Goal: Task Accomplishment & Management: Use online tool/utility

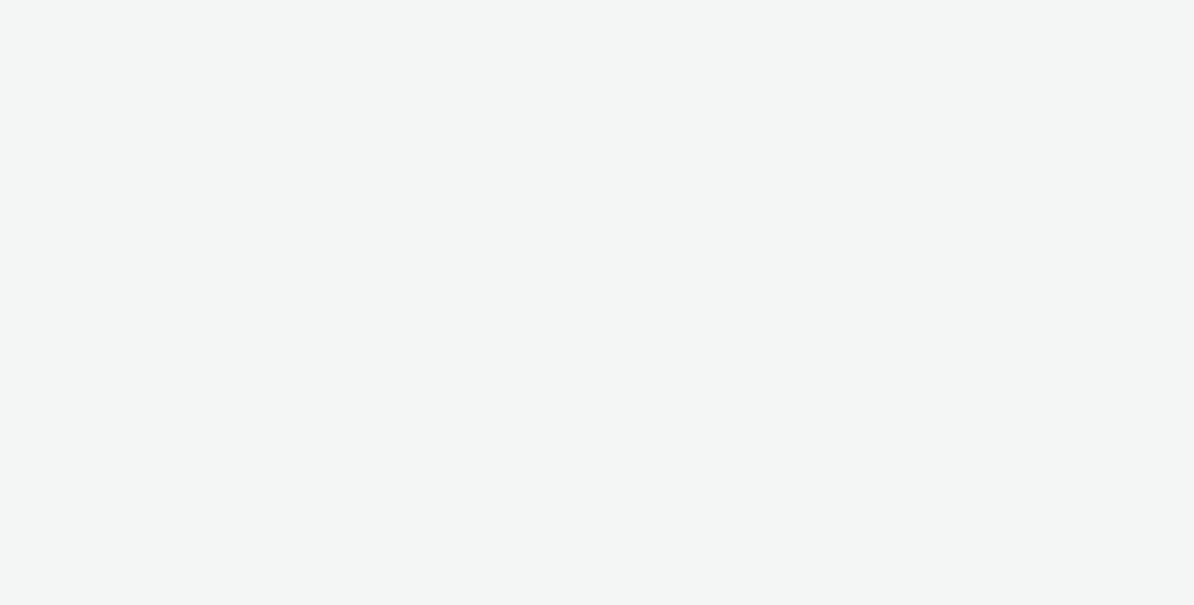
select select "2fc77e36-bb93-4aa3-9dff-dcb08e02eac6"
select select "2405a9d4-3350-4458-8d06-44f78962fa76"
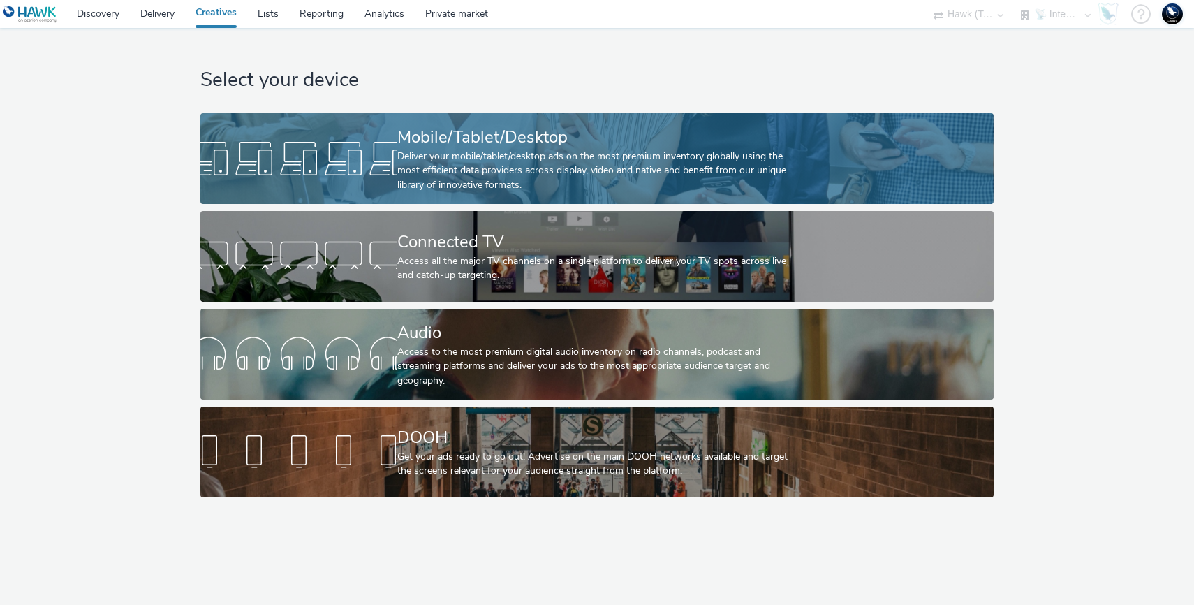
click at [307, 145] on div at bounding box center [298, 158] width 197 height 45
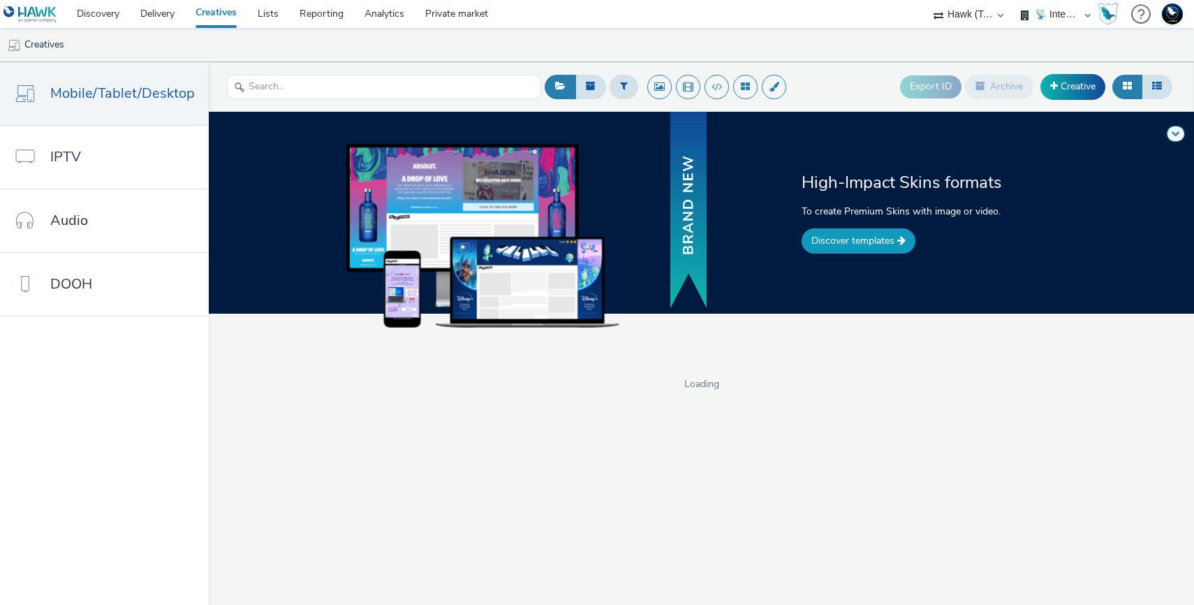
click at [860, 250] on link "Discover templates" at bounding box center [859, 240] width 114 height 25
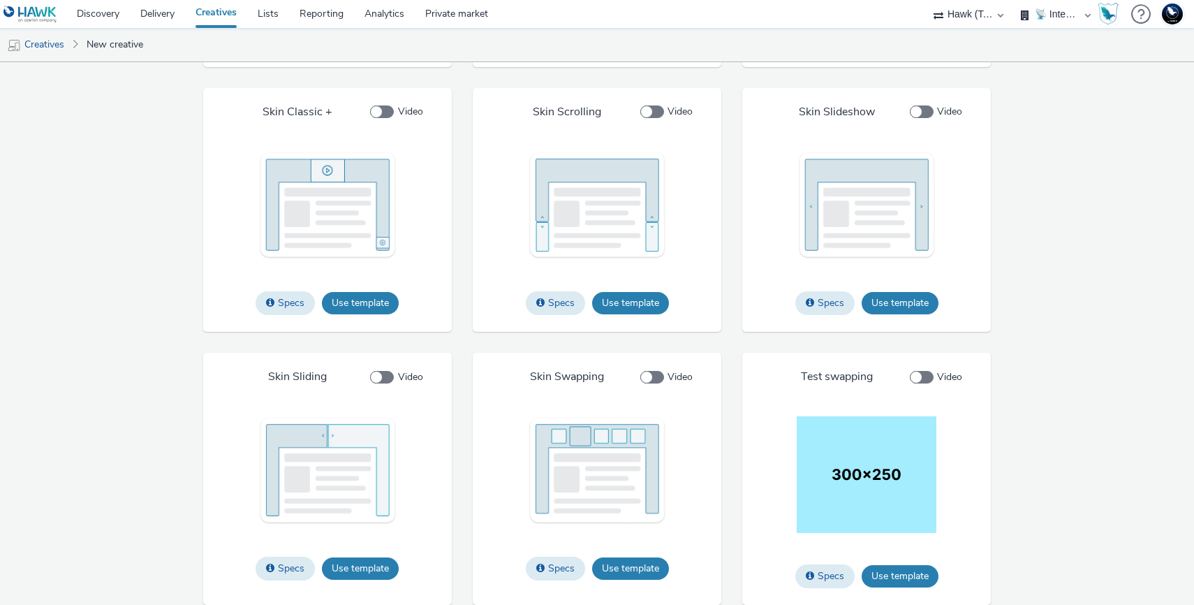
scroll to position [1780, 0]
click at [392, 308] on button "Use template" at bounding box center [360, 303] width 77 height 22
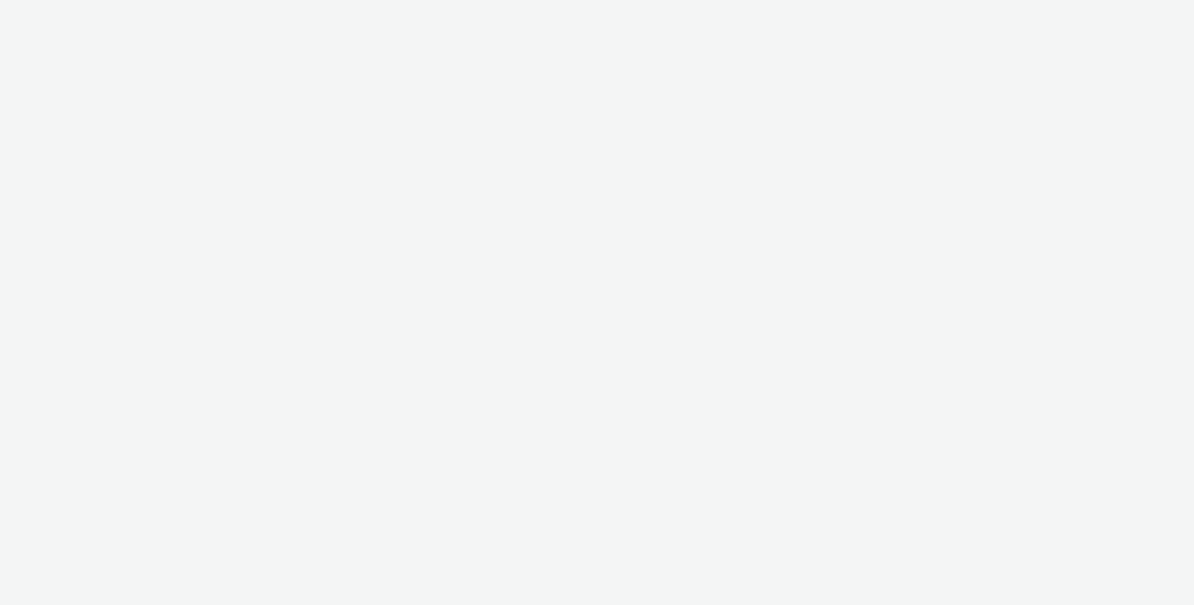
select select "2fc77e36-bb93-4aa3-9dff-dcb08e02eac6"
select select "2405a9d4-3350-4458-8d06-44f78962fa76"
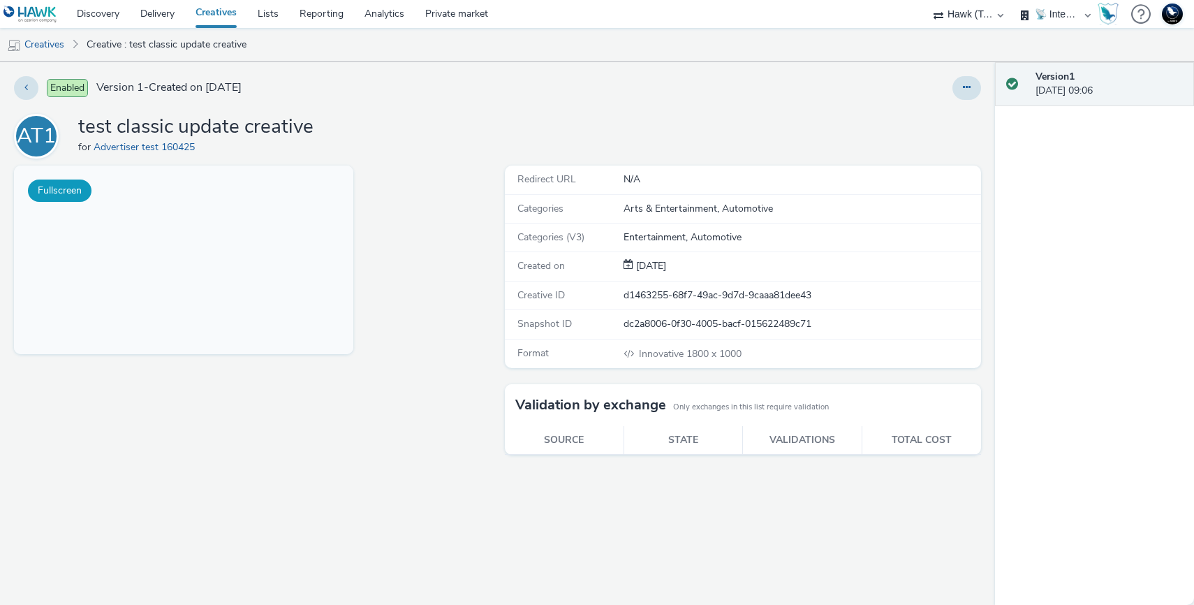
click at [74, 186] on button "Fullscreen" at bounding box center [60, 191] width 64 height 22
click at [967, 87] on icon at bounding box center [967, 87] width 8 height 10
click at [937, 117] on link "Edit" at bounding box center [929, 116] width 105 height 28
click at [890, 115] on icon at bounding box center [892, 115] width 13 height 10
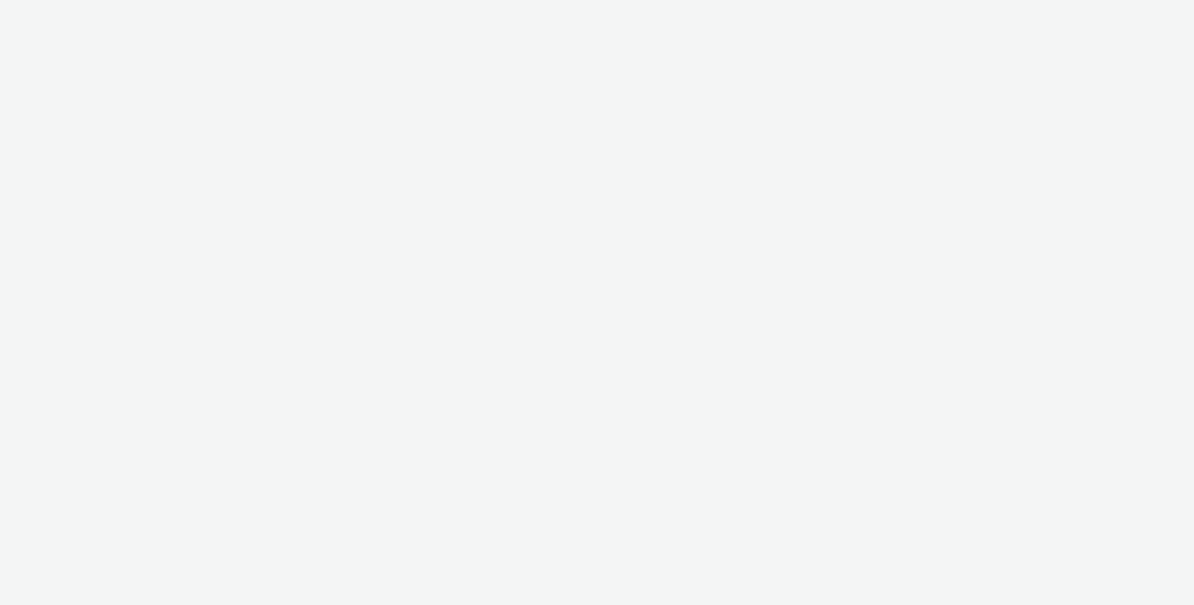
select select "2fc77e36-bb93-4aa3-9dff-dcb08e02eac6"
select select "2405a9d4-3350-4458-8d06-44f78962fa76"
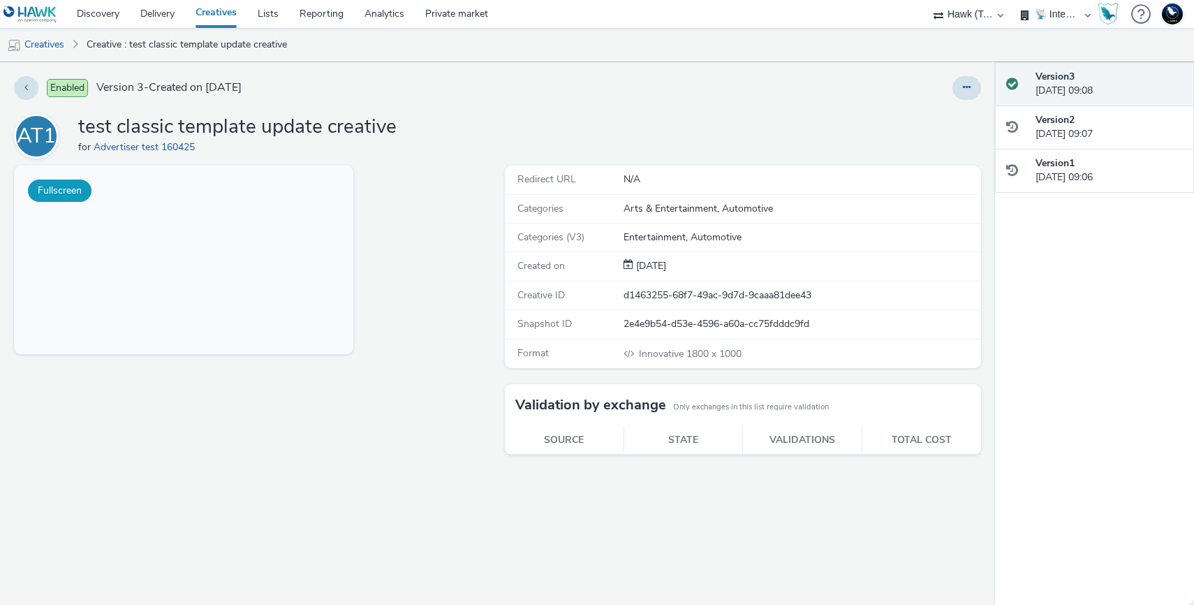
click at [66, 191] on button "Fullscreen" at bounding box center [60, 191] width 64 height 22
click at [963, 87] on icon at bounding box center [967, 87] width 8 height 10
click at [940, 116] on link "Edit" at bounding box center [929, 116] width 105 height 28
click at [719, 82] on div at bounding box center [787, 88] width 387 height 24
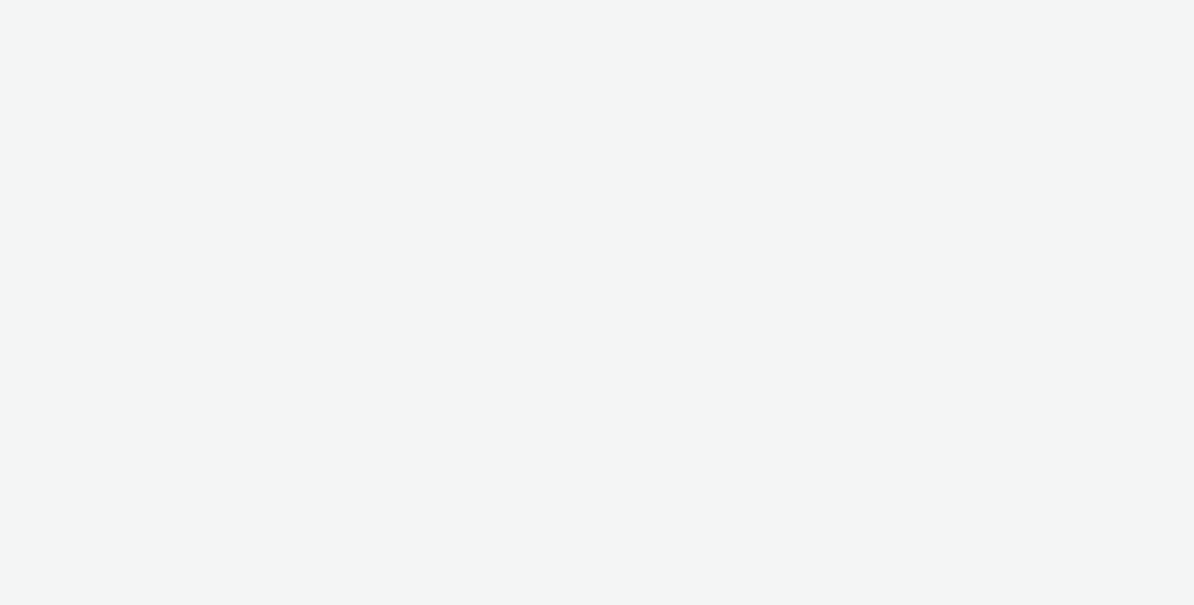
select select "2fc77e36-bb93-4aa3-9dff-dcb08e02eac6"
select select "2405a9d4-3350-4458-8d06-44f78962fa76"
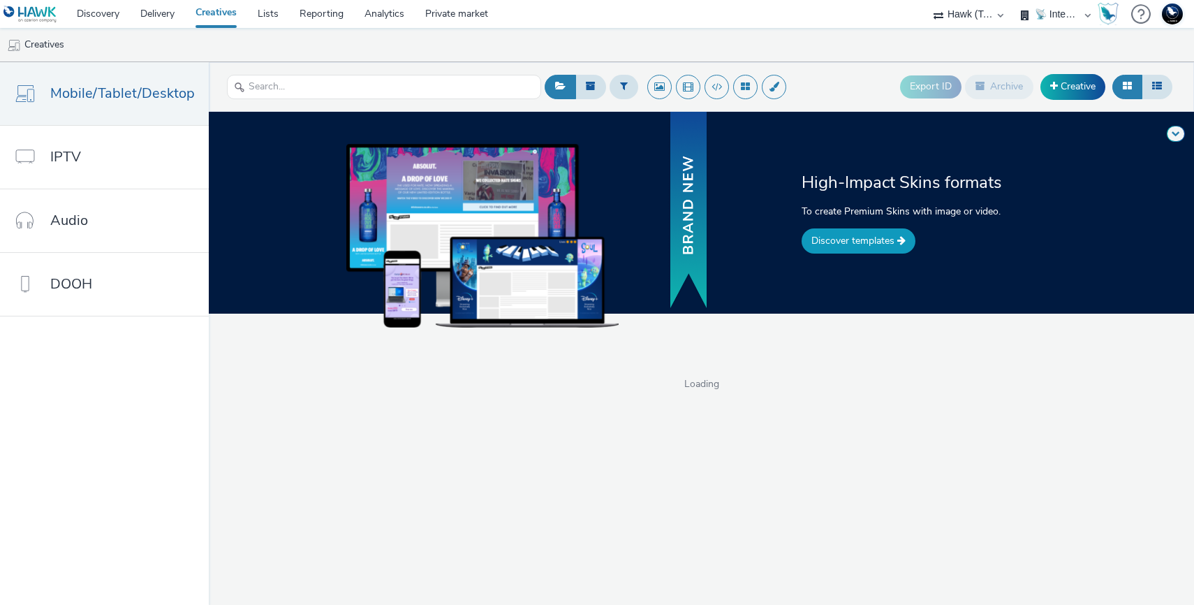
click at [841, 244] on link "Discover templates" at bounding box center [859, 240] width 114 height 25
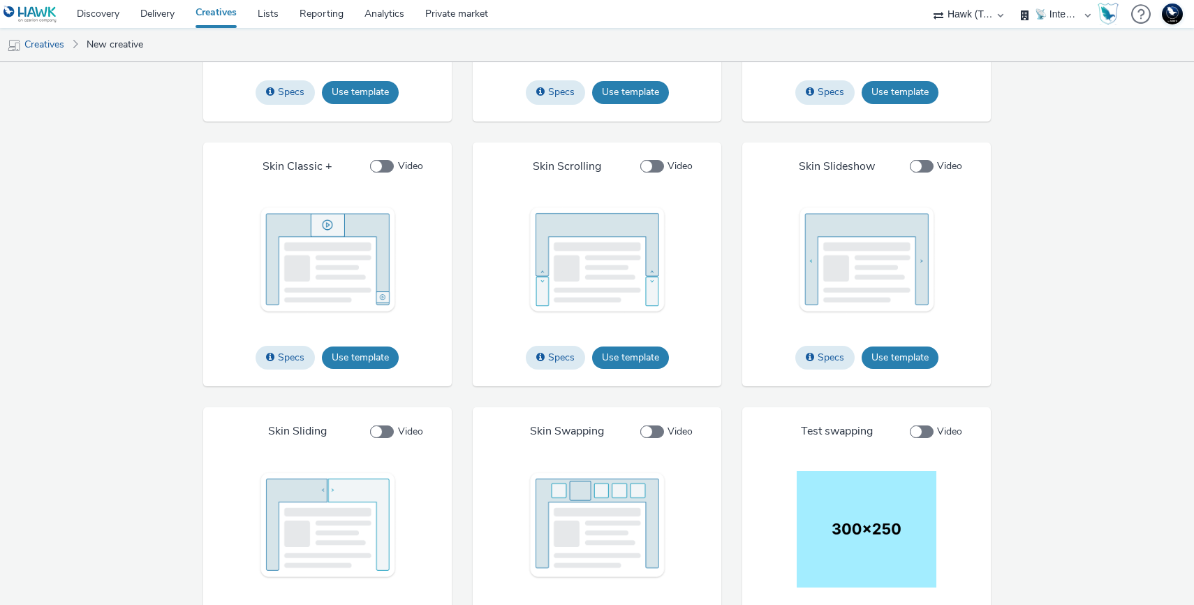
scroll to position [1761, 0]
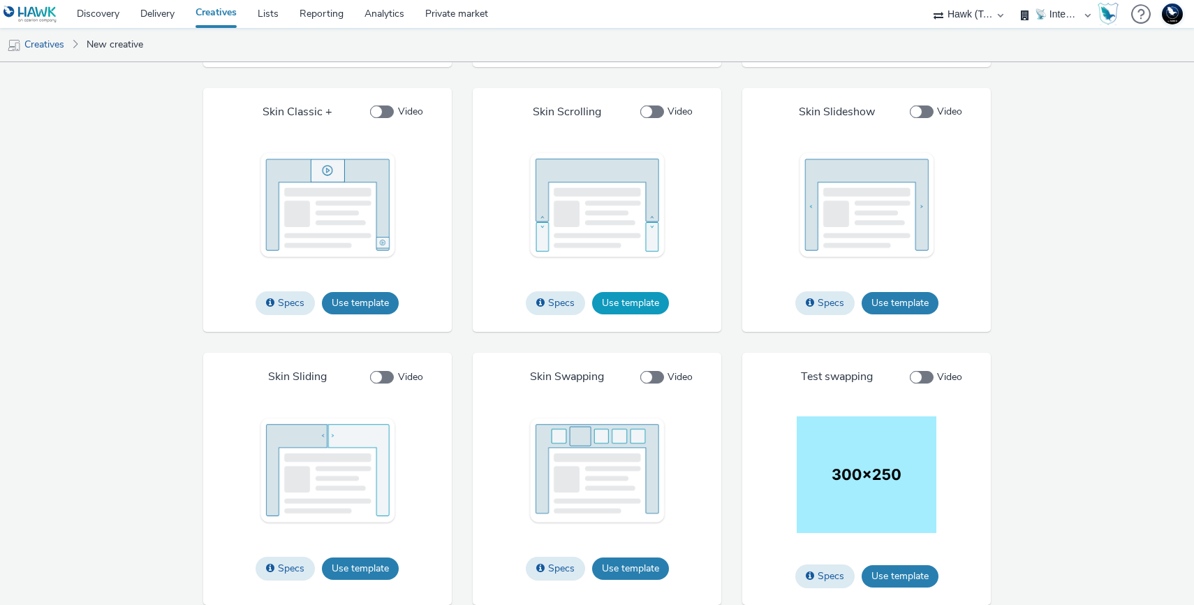
click at [663, 314] on button "Use template" at bounding box center [630, 303] width 77 height 22
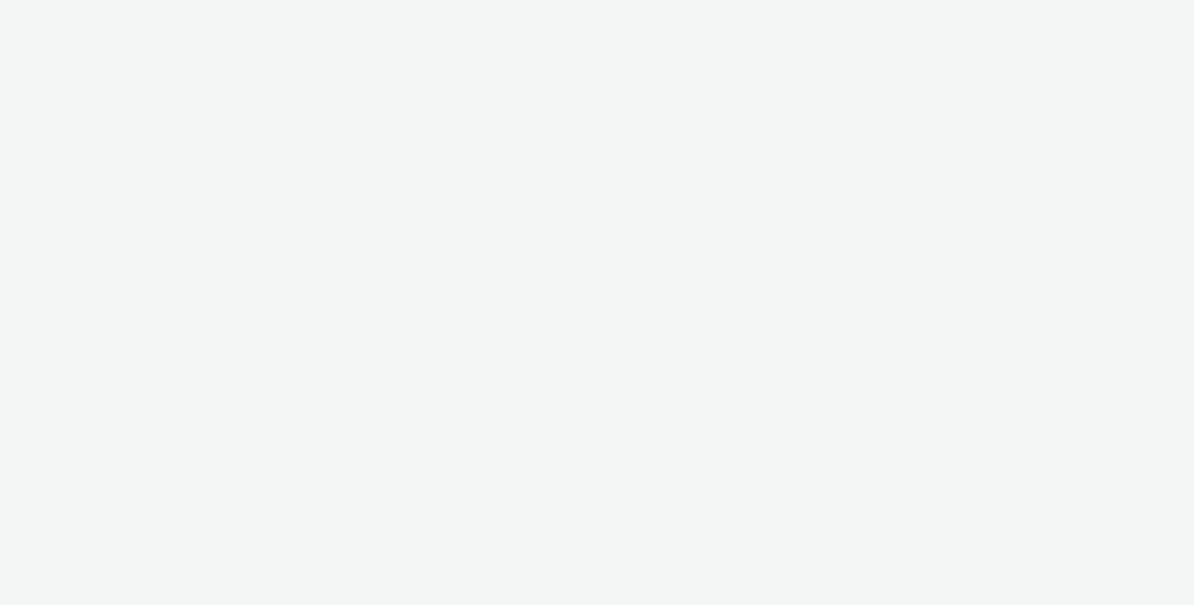
select select "2fc77e36-bb93-4aa3-9dff-dcb08e02eac6"
select select "2405a9d4-3350-4458-8d06-44f78962fa76"
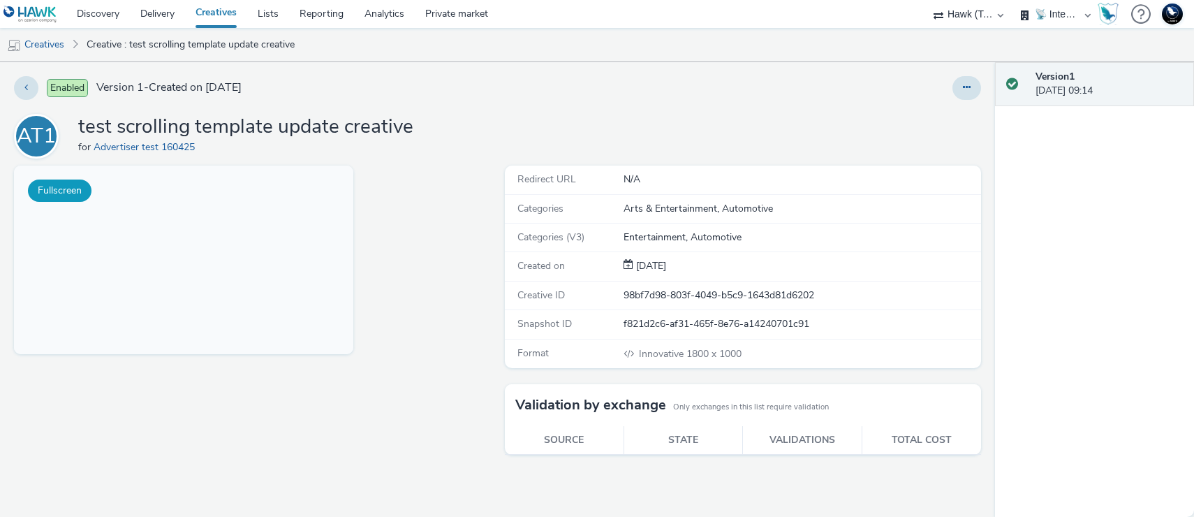
click at [73, 196] on button "Fullscreen" at bounding box center [60, 191] width 64 height 22
click at [67, 193] on button "Fullscreen" at bounding box center [60, 191] width 64 height 22
click at [68, 194] on button "Fullscreen" at bounding box center [60, 191] width 64 height 22
click at [971, 81] on button at bounding box center [967, 88] width 29 height 24
click at [941, 110] on link "Edit" at bounding box center [929, 116] width 105 height 28
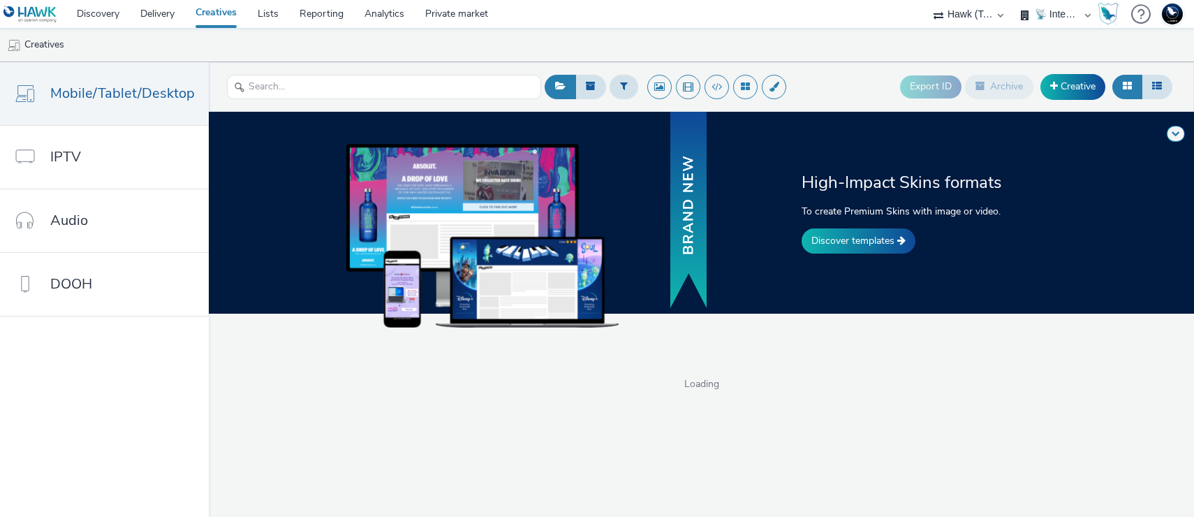
select select "2fc77e36-bb93-4aa3-9dff-dcb08e02eac6"
select select "2405a9d4-3350-4458-8d06-44f78962fa76"
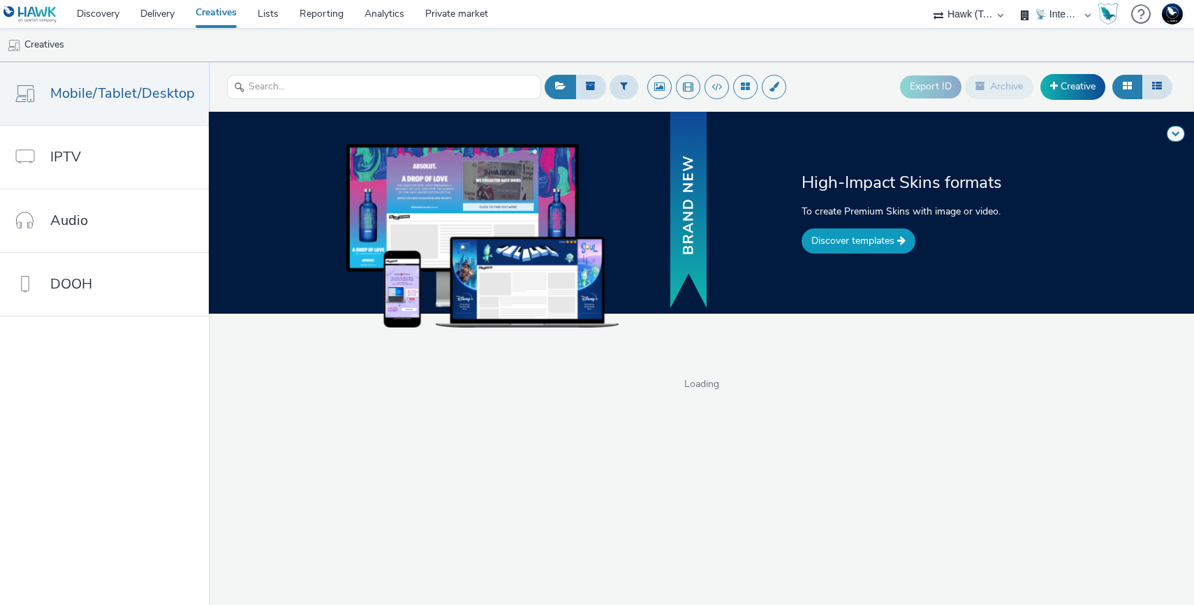
click at [816, 237] on link "Discover templates" at bounding box center [859, 240] width 114 height 25
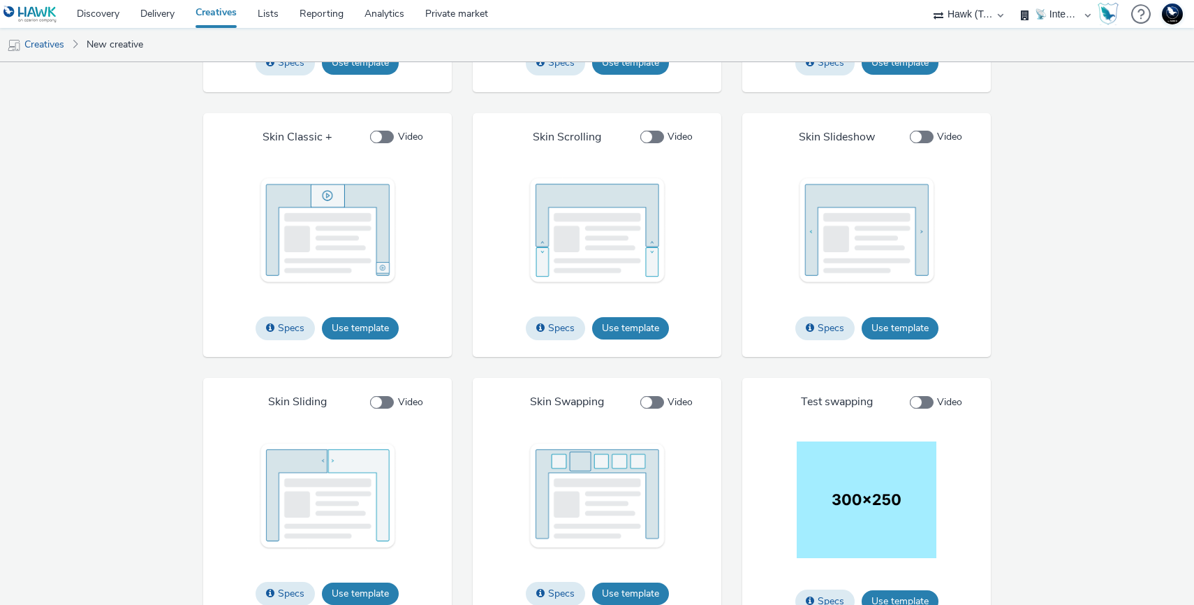
scroll to position [1780, 0]
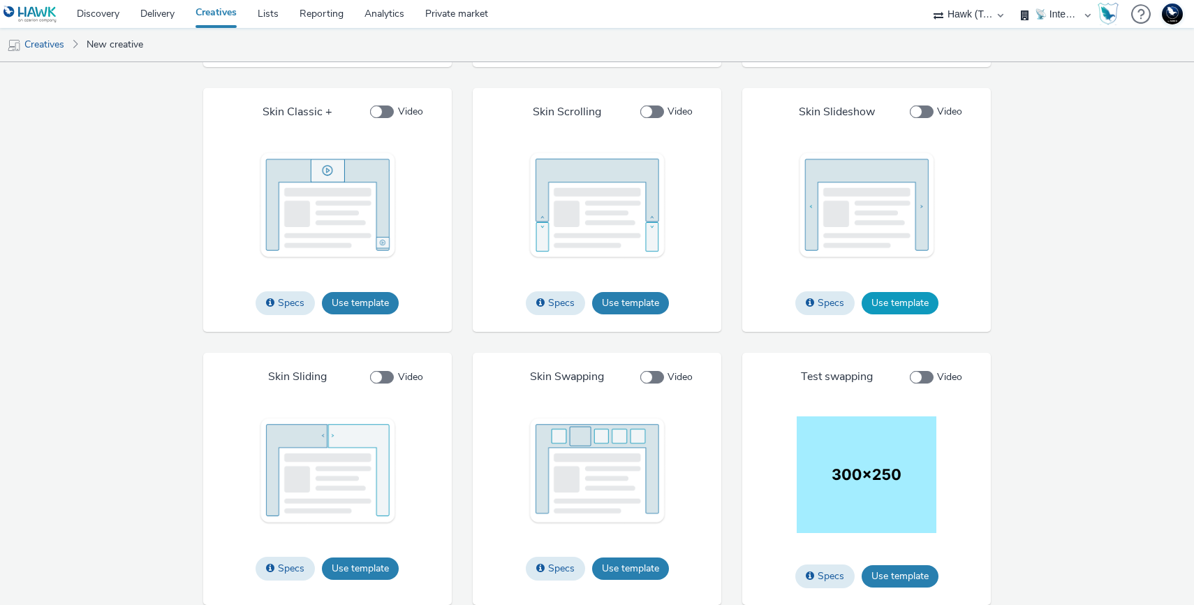
click at [887, 296] on button "Use template" at bounding box center [900, 303] width 77 height 22
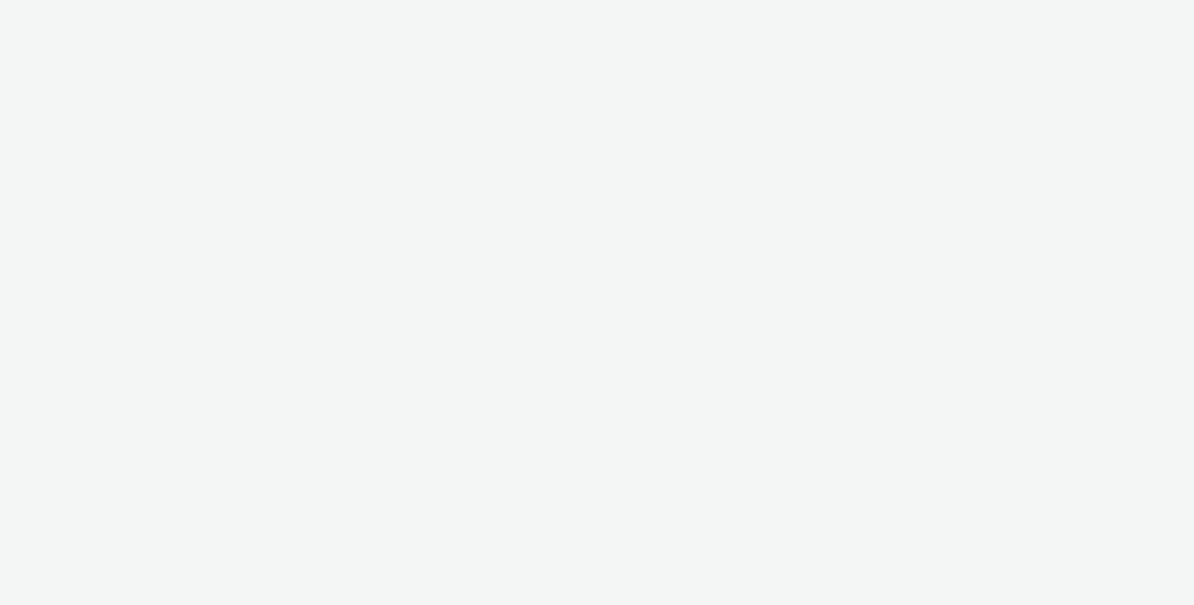
select select "2fc77e36-bb93-4aa3-9dff-dcb08e02eac6"
select select "2405a9d4-3350-4458-8d06-44f78962fa76"
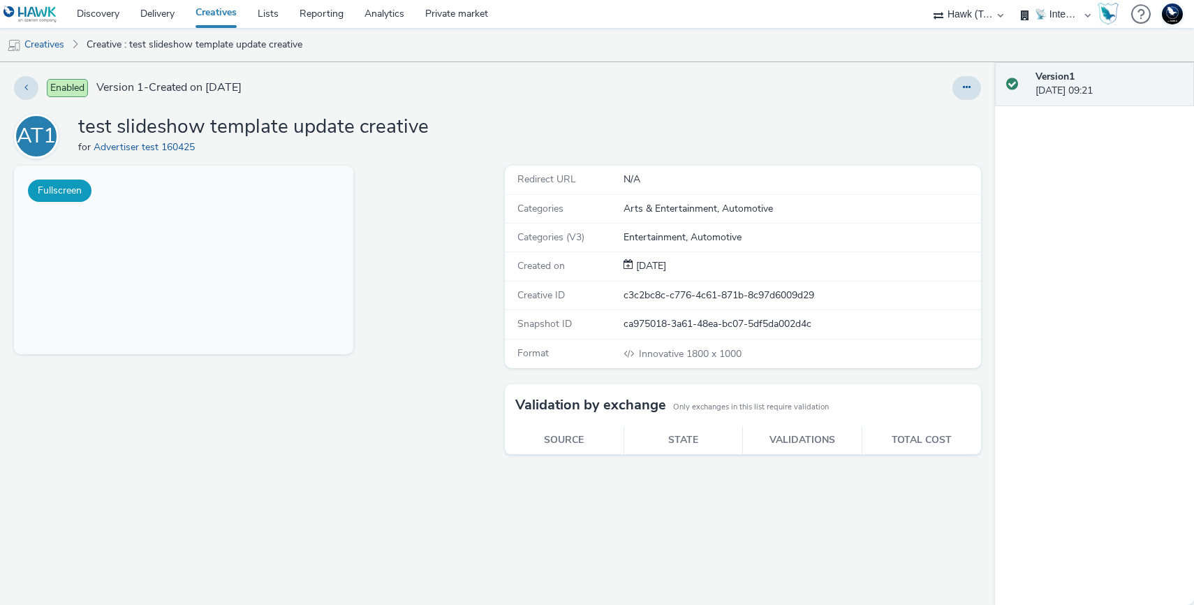
click at [66, 189] on button "Fullscreen" at bounding box center [60, 191] width 64 height 22
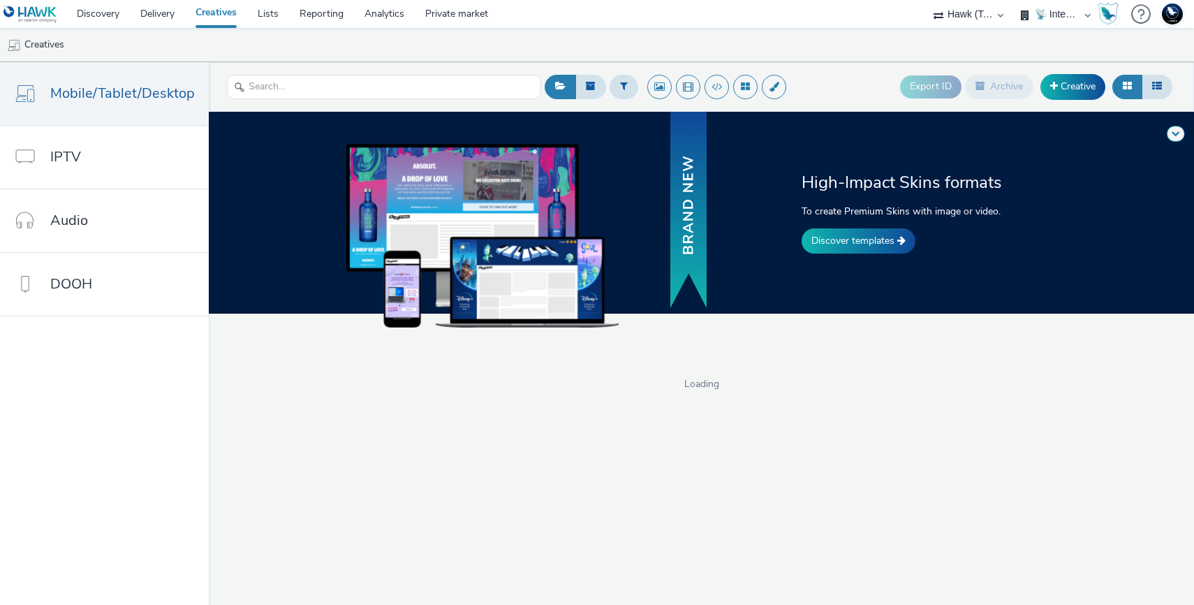
select select "2fc77e36-bb93-4aa3-9dff-dcb08e02eac6"
select select "2405a9d4-3350-4458-8d06-44f78962fa76"
click at [816, 233] on link "Discover templates" at bounding box center [859, 240] width 114 height 25
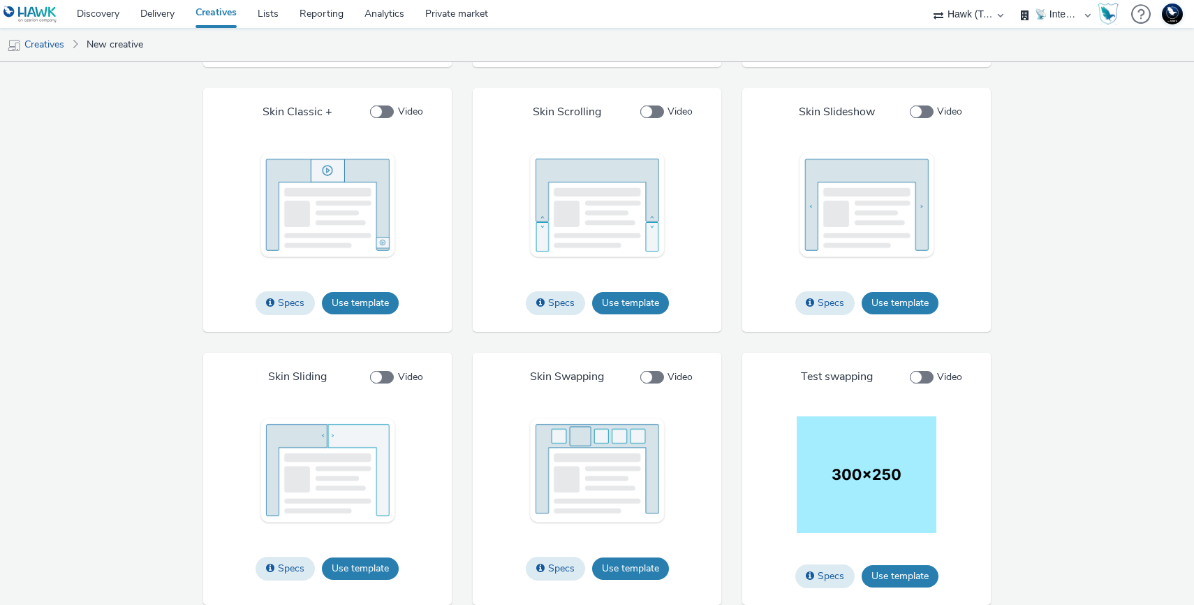
scroll to position [1780, 0]
click at [894, 299] on button "Use template" at bounding box center [900, 303] width 77 height 22
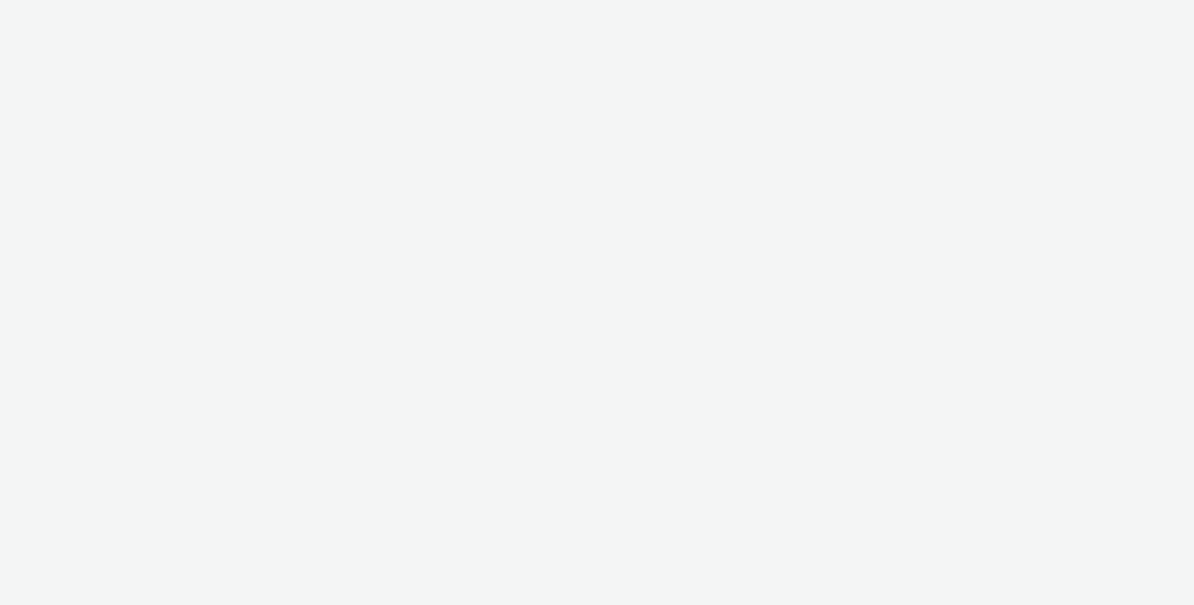
select select "2fc77e36-bb93-4aa3-9dff-dcb08e02eac6"
select select "2405a9d4-3350-4458-8d06-44f78962fa76"
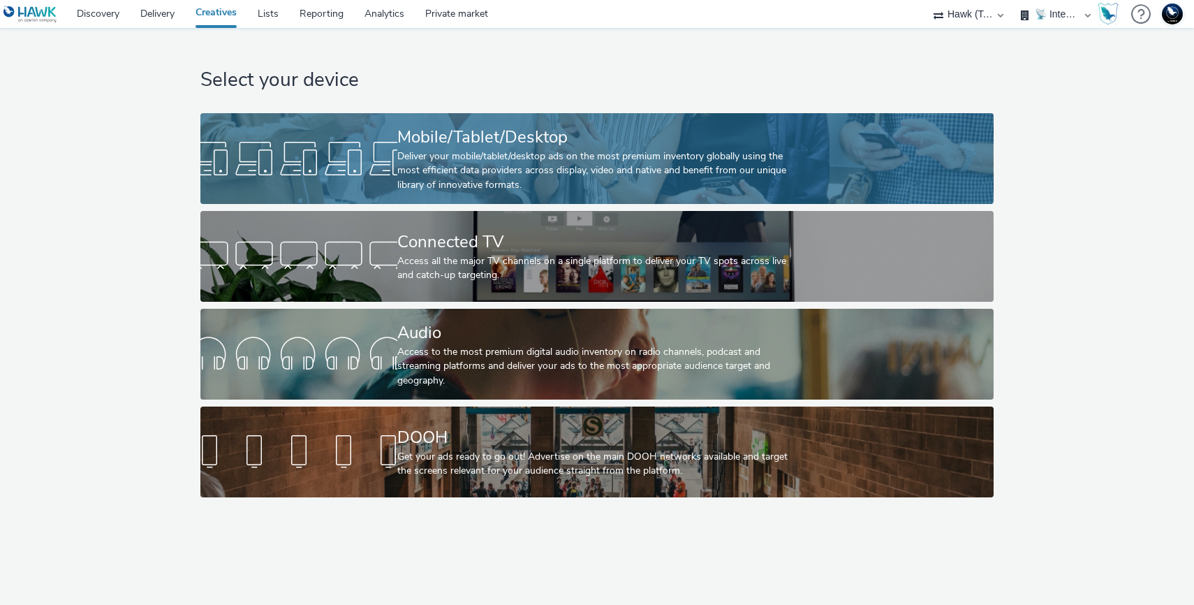
click at [482, 150] on div "Deliver your mobile/tablet/desktop ads on the most premium inventory globally u…" at bounding box center [594, 170] width 394 height 43
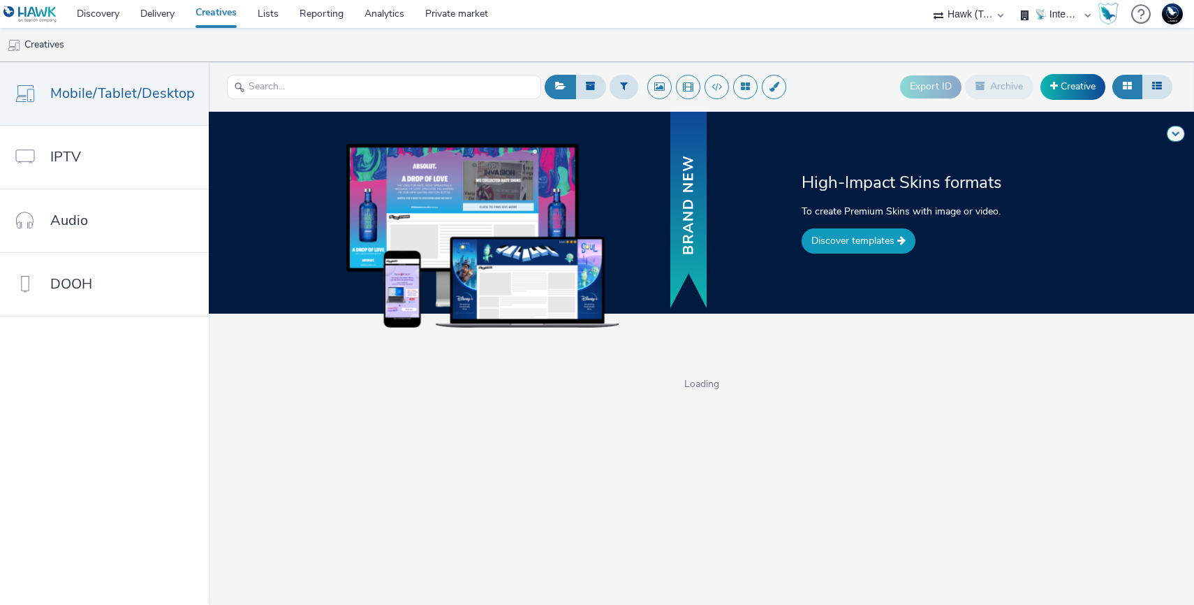
click at [847, 240] on link "Discover templates" at bounding box center [859, 240] width 114 height 25
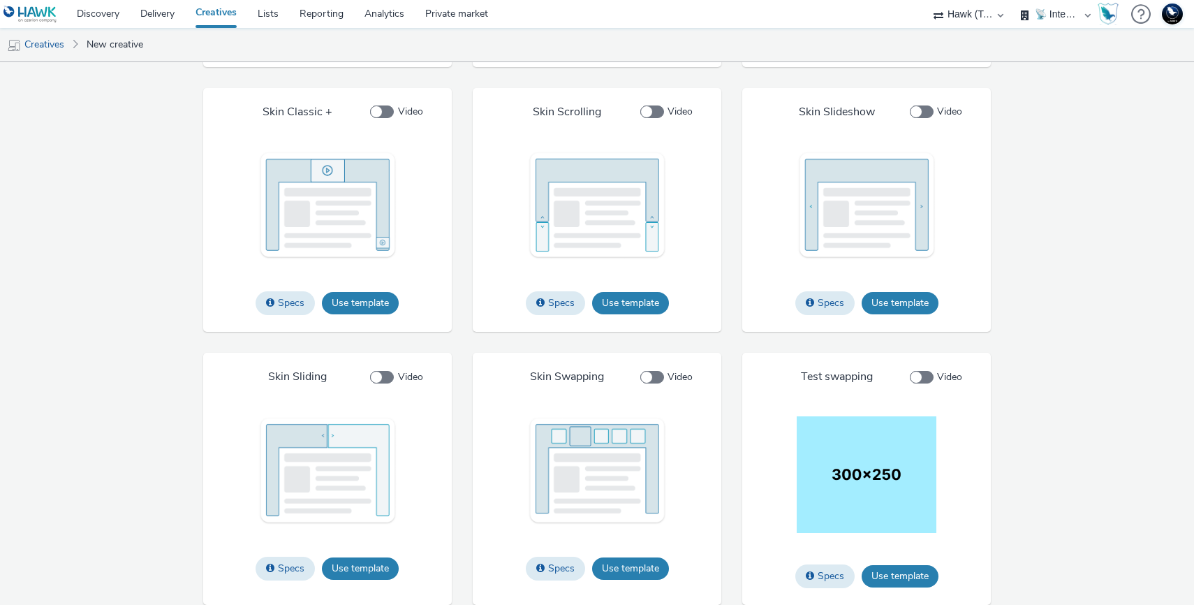
scroll to position [1780, 0]
click at [379, 567] on button "Use template" at bounding box center [360, 568] width 77 height 22
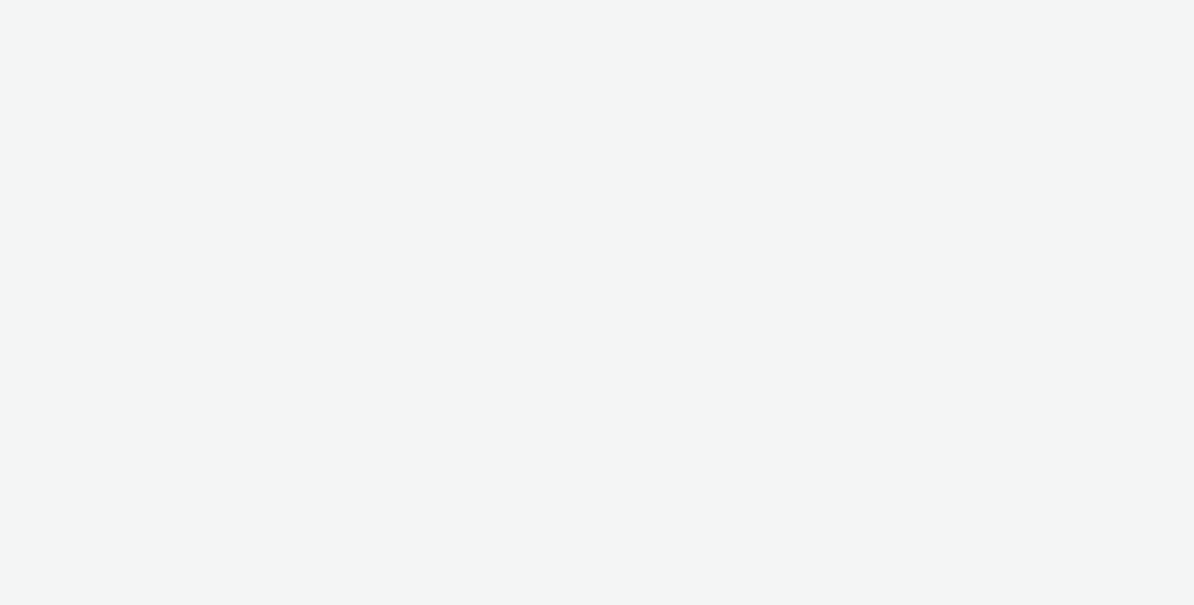
select select "2fc77e36-bb93-4aa3-9dff-dcb08e02eac6"
select select "2405a9d4-3350-4458-8d06-44f78962fa76"
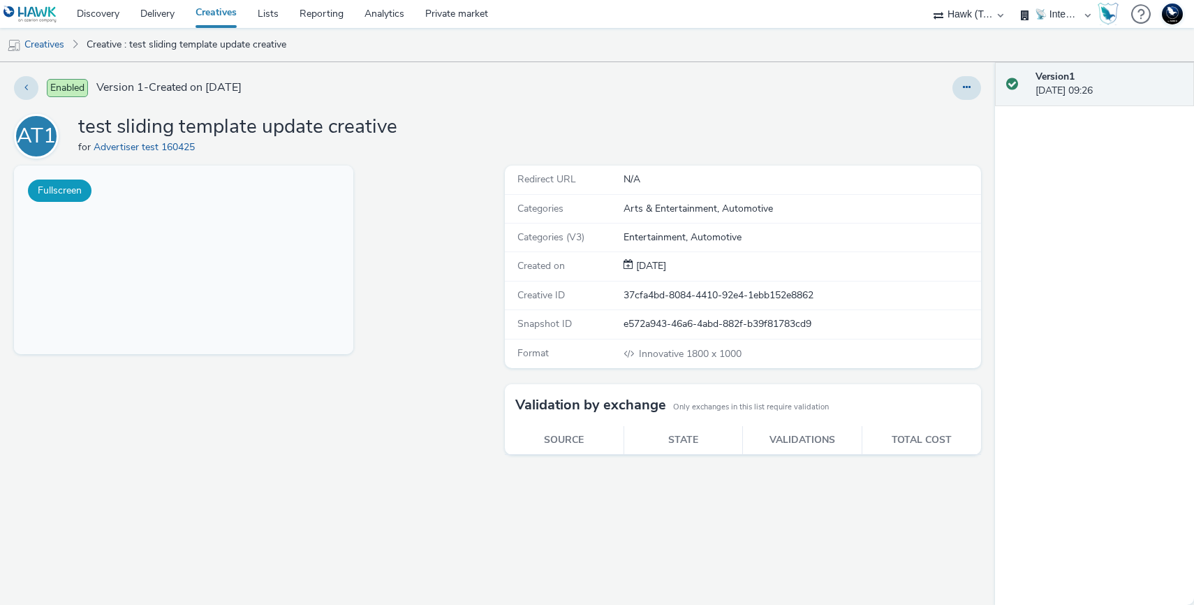
click at [52, 191] on button "Fullscreen" at bounding box center [60, 191] width 64 height 22
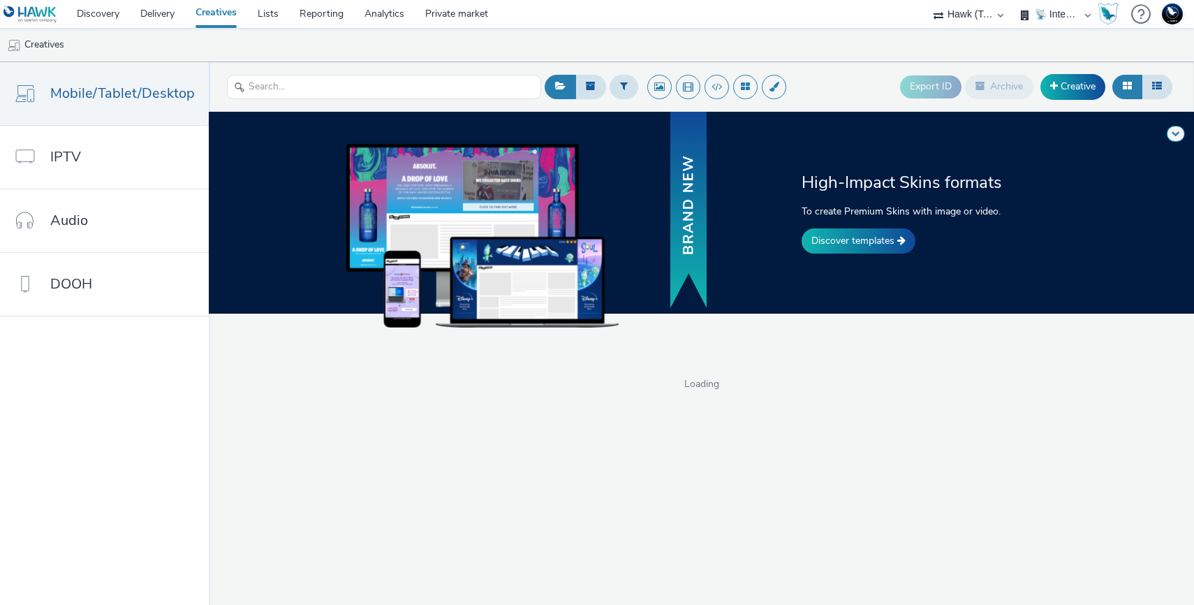
select select "2fc77e36-bb93-4aa3-9dff-dcb08e02eac6"
select select "2405a9d4-3350-4458-8d06-44f78962fa76"
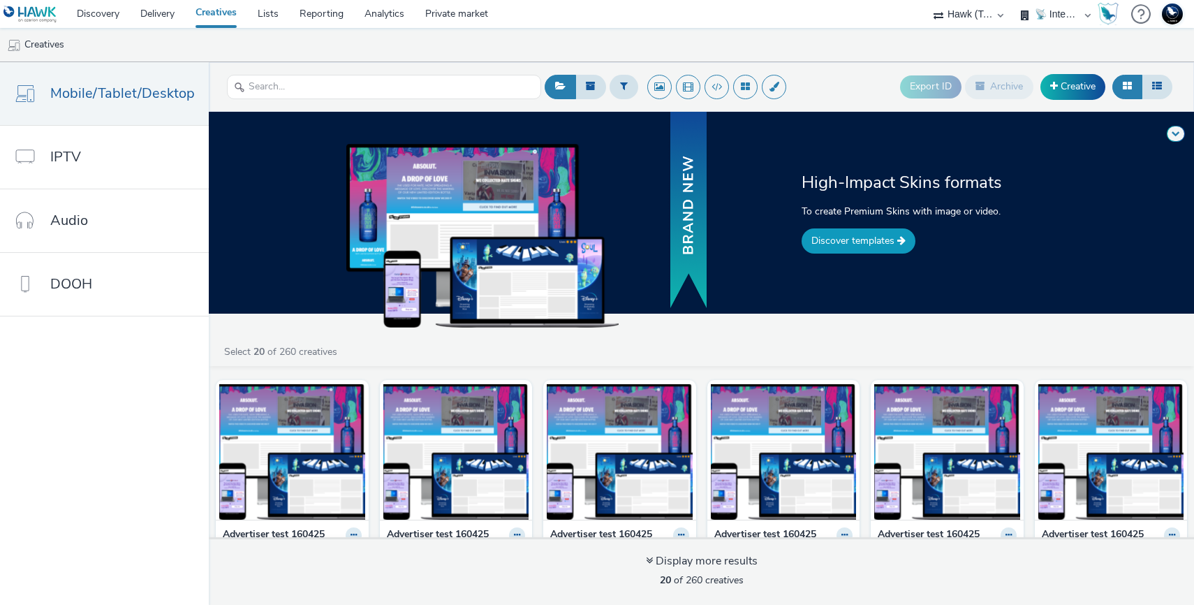
click at [837, 249] on link "Discover templates" at bounding box center [859, 240] width 114 height 25
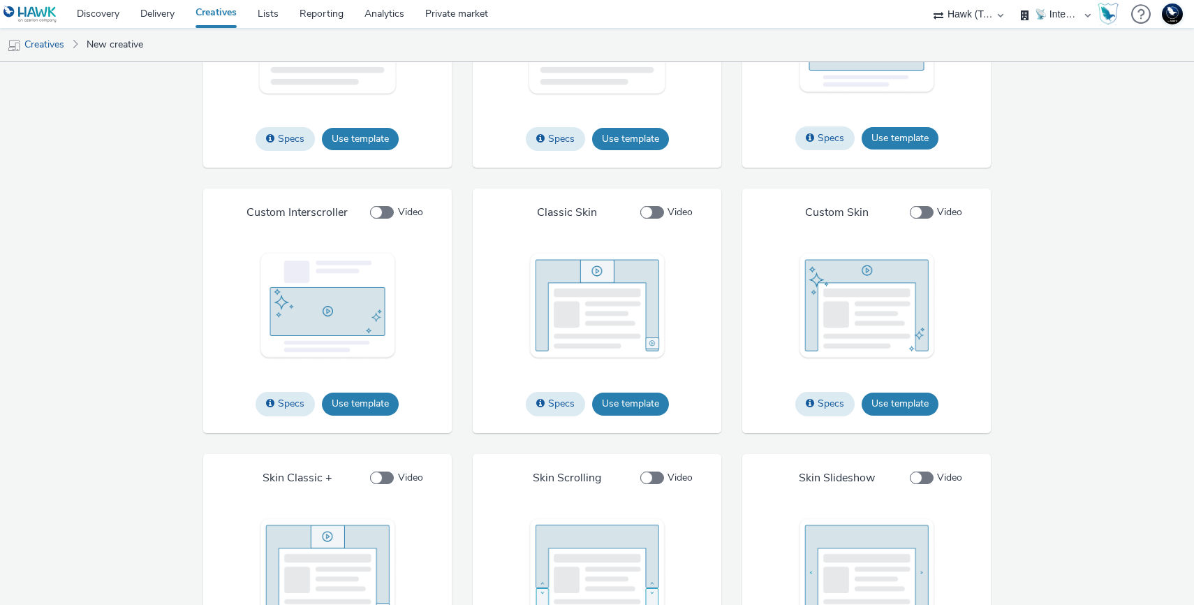
scroll to position [1780, 0]
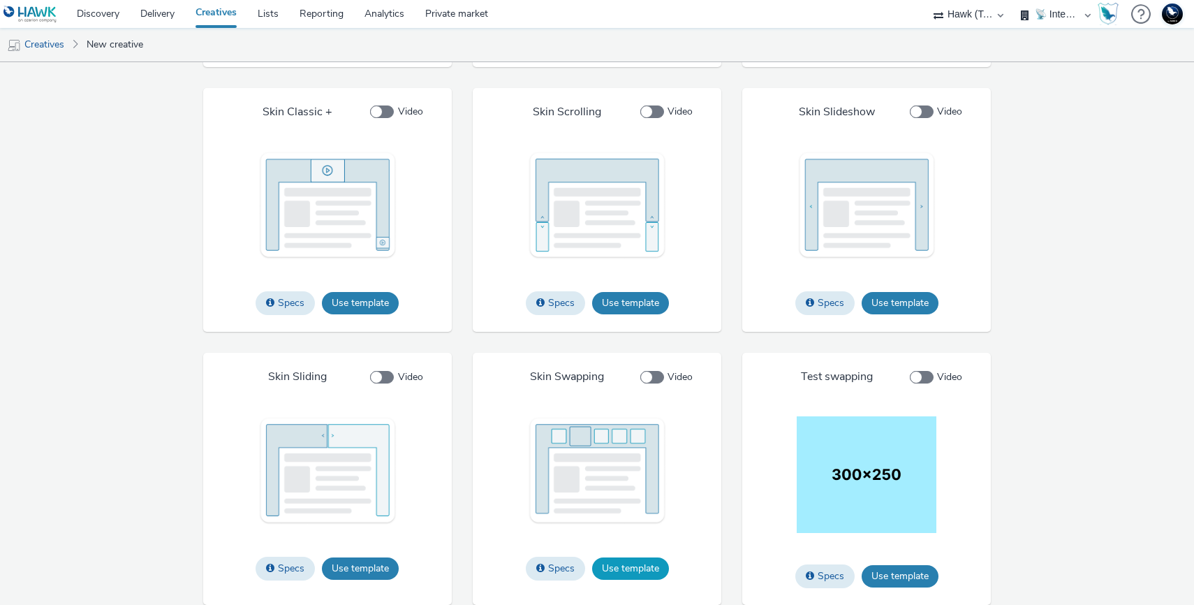
click at [649, 568] on button "Use template" at bounding box center [630, 568] width 77 height 22
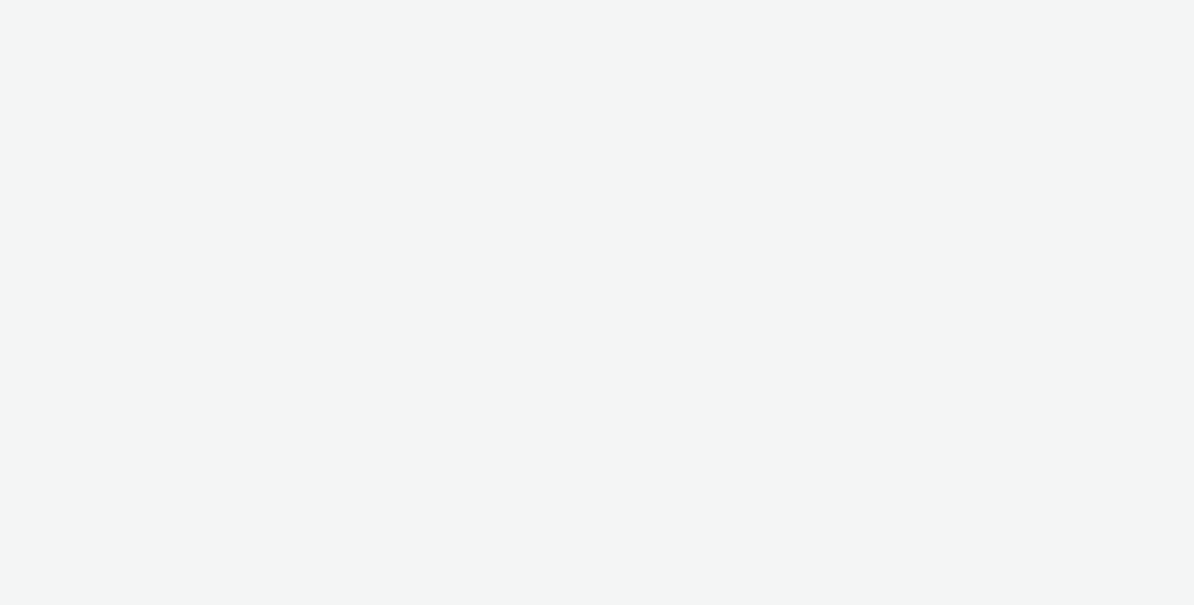
select select "2fc77e36-bb93-4aa3-9dff-dcb08e02eac6"
select select "2405a9d4-3350-4458-8d06-44f78962fa76"
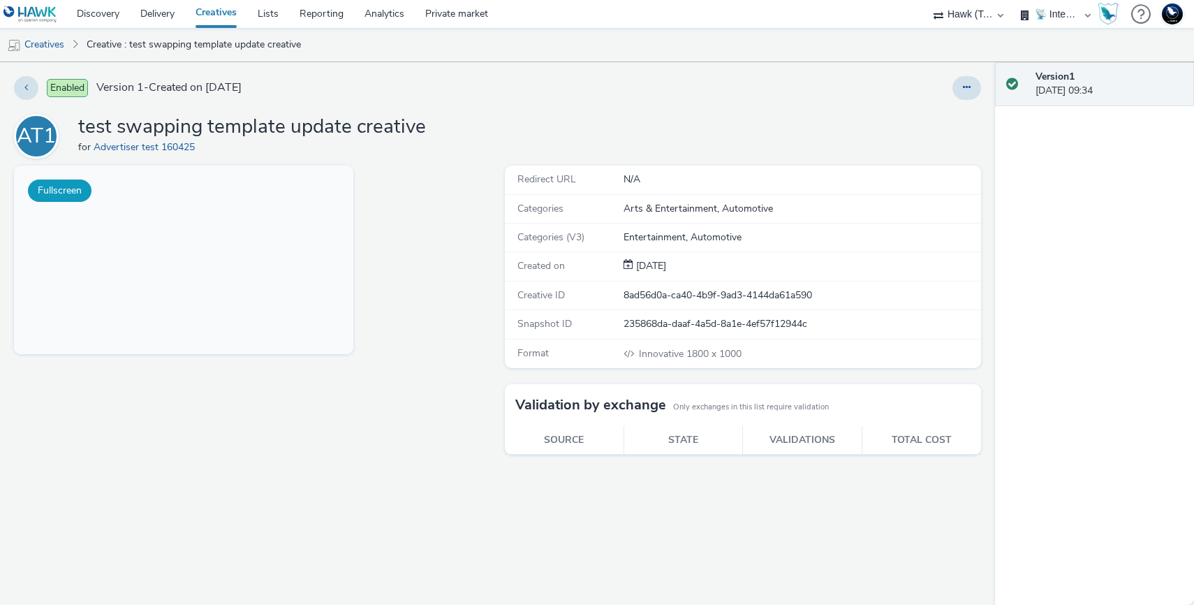
click at [61, 193] on button "Fullscreen" at bounding box center [60, 191] width 64 height 22
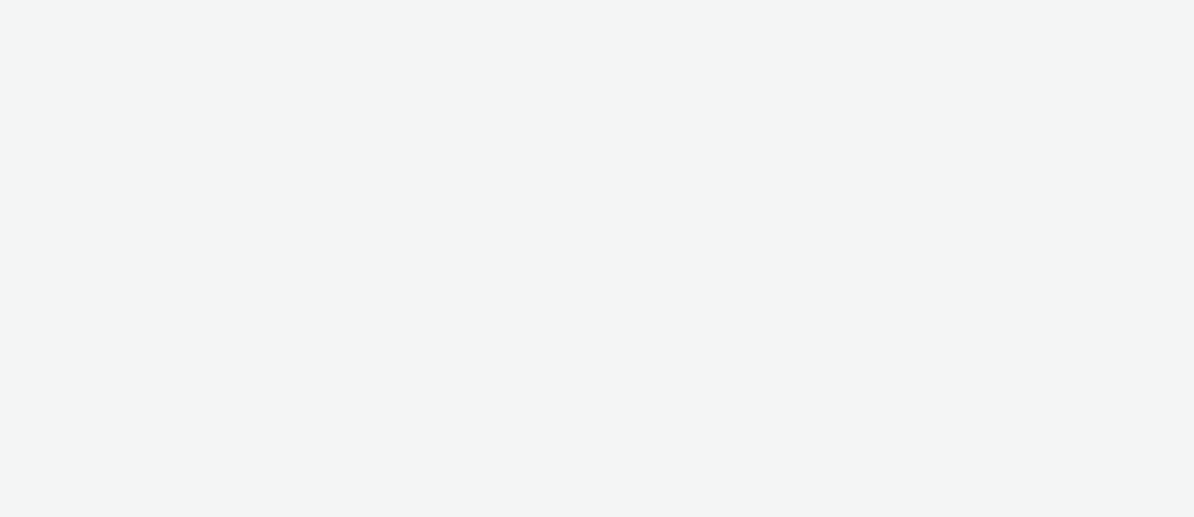
select select "2fc77e36-bb93-4aa3-9dff-dcb08e02eac6"
select select "2405a9d4-3350-4458-8d06-44f78962fa76"
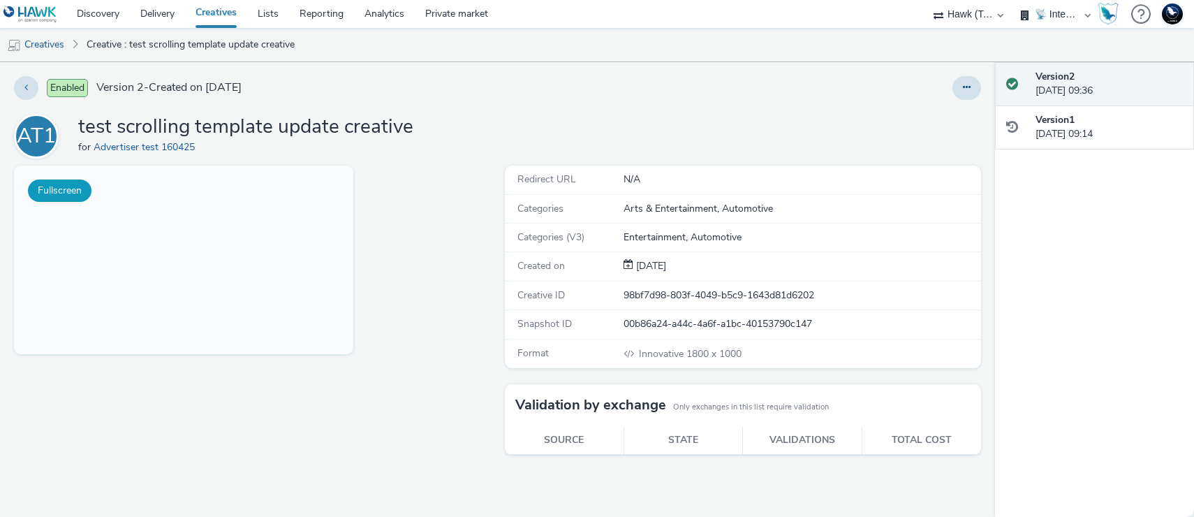
click at [76, 196] on button "Fullscreen" at bounding box center [60, 191] width 64 height 22
click at [965, 85] on icon at bounding box center [967, 87] width 8 height 10
click at [946, 122] on link "Edit" at bounding box center [929, 116] width 105 height 28
click at [772, 80] on div at bounding box center [787, 88] width 387 height 24
click at [71, 198] on button "Fullscreen" at bounding box center [60, 191] width 64 height 22
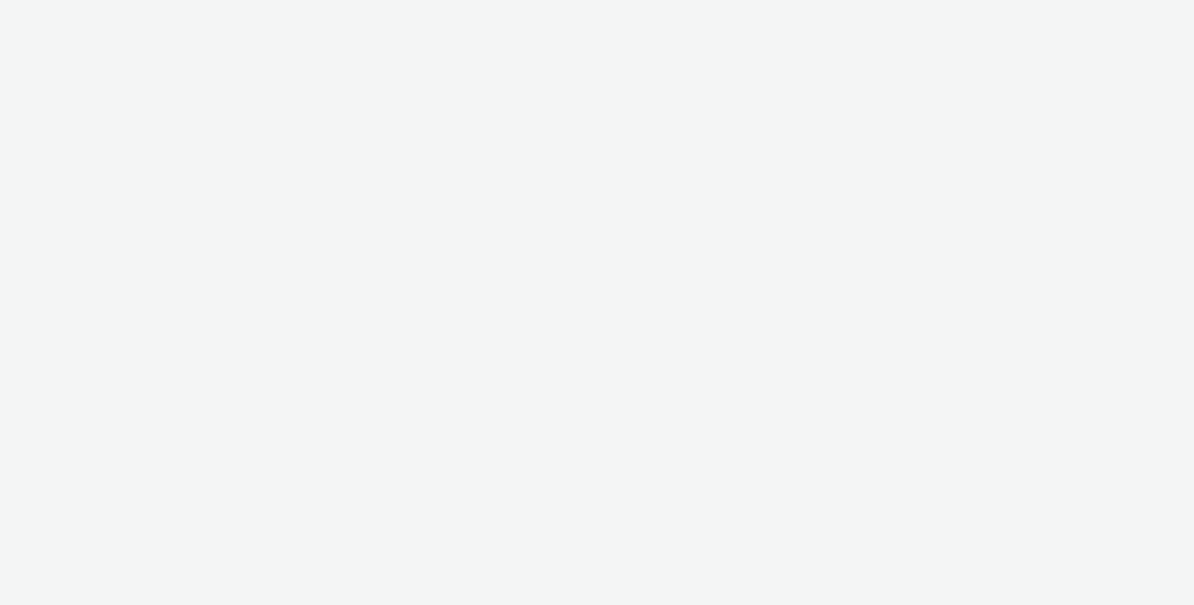
select select "2fc77e36-bb93-4aa3-9dff-dcb08e02eac6"
select select "2405a9d4-3350-4458-8d06-44f78962fa76"
select select "2fc77e36-bb93-4aa3-9dff-dcb08e02eac6"
select select "2405a9d4-3350-4458-8d06-44f78962fa76"
